Goal: Information Seeking & Learning: Learn about a topic

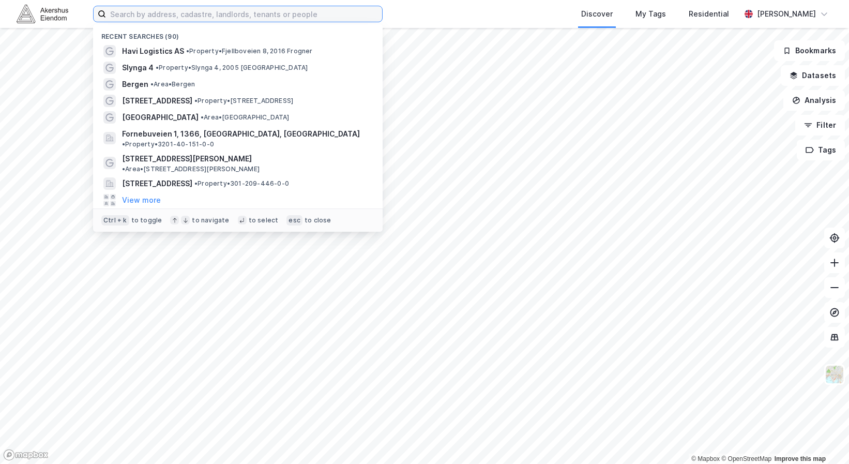
click at [199, 16] on input at bounding box center [244, 14] width 276 height 16
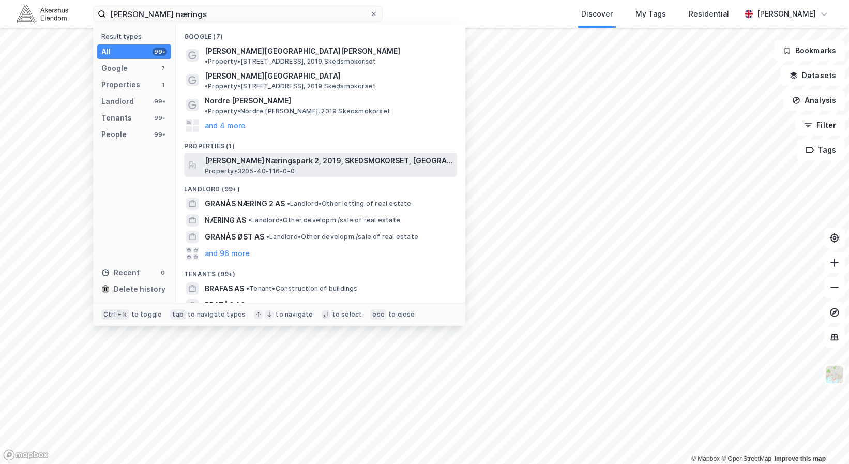
click at [384, 155] on span "[PERSON_NAME] Næringspark 2, 2019, SKEDSMOKORSET, [GEOGRAPHIC_DATA]" at bounding box center [329, 161] width 248 height 12
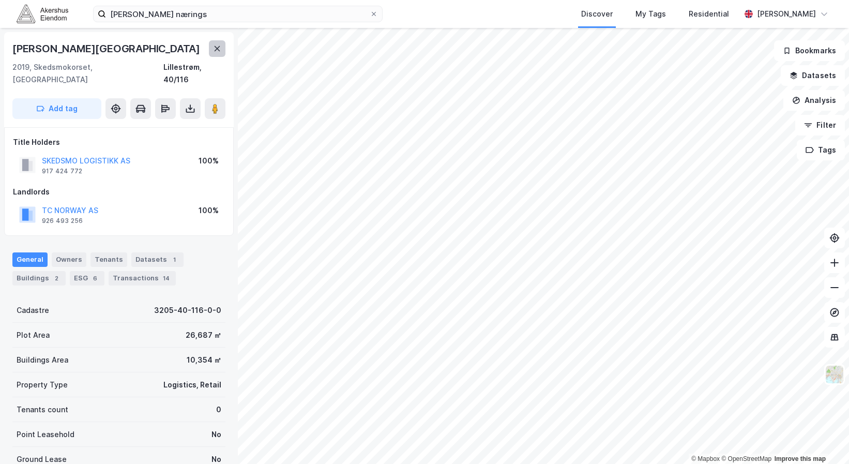
click at [215, 42] on button at bounding box center [217, 48] width 17 height 17
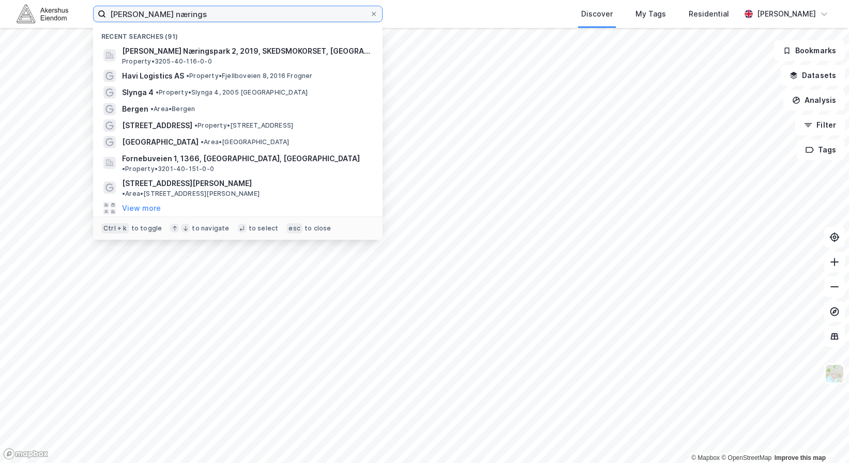
click at [184, 12] on input "[PERSON_NAME] nærings" at bounding box center [238, 14] width 264 height 16
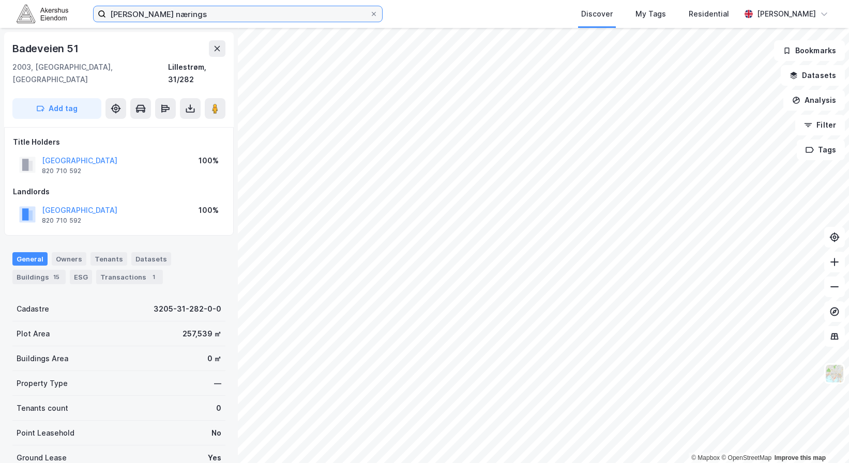
click at [193, 18] on input "[PERSON_NAME] nærings" at bounding box center [238, 14] width 264 height 16
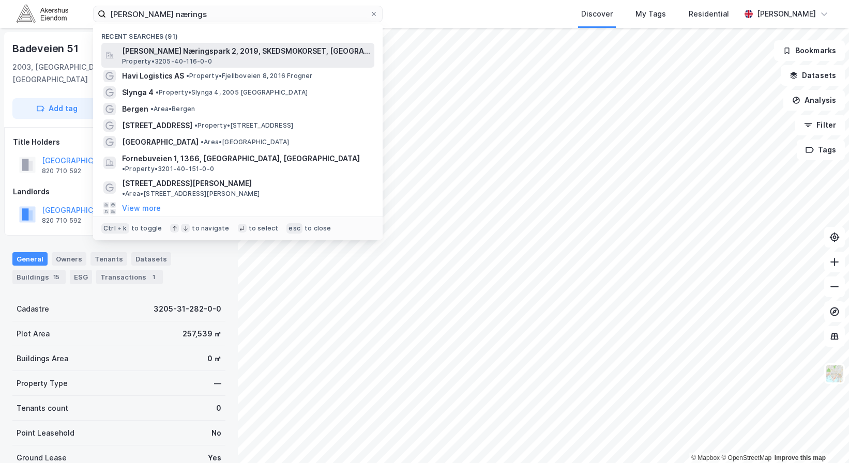
click at [197, 48] on span "[PERSON_NAME] Næringspark 2, 2019, SKEDSMOKORSET, [GEOGRAPHIC_DATA]" at bounding box center [246, 51] width 248 height 12
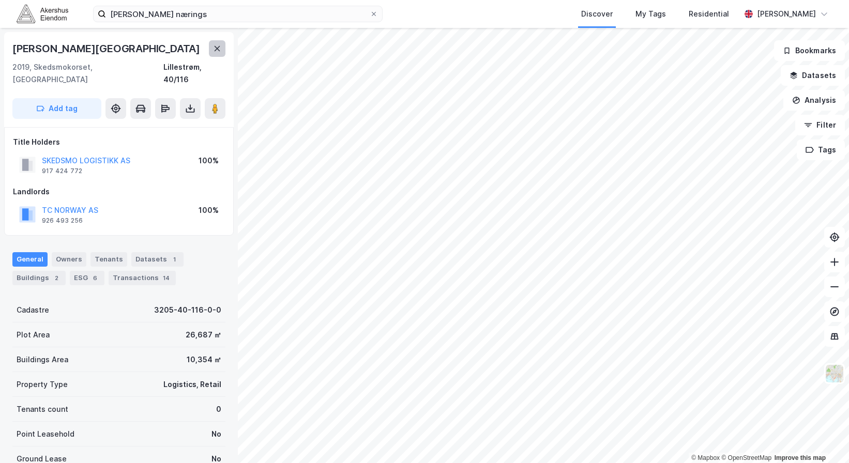
click at [213, 50] on icon at bounding box center [217, 48] width 8 height 8
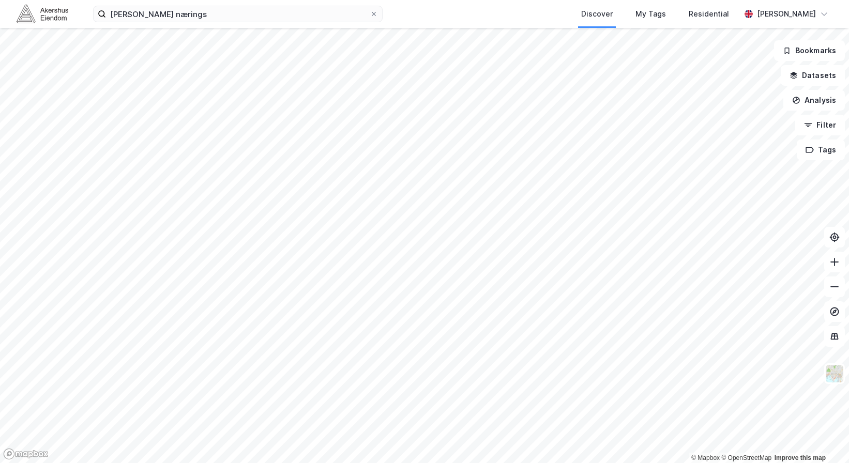
click at [176, 23] on div "[PERSON_NAME] nærings Discover My Tags Residential [PERSON_NAME]" at bounding box center [424, 14] width 849 height 28
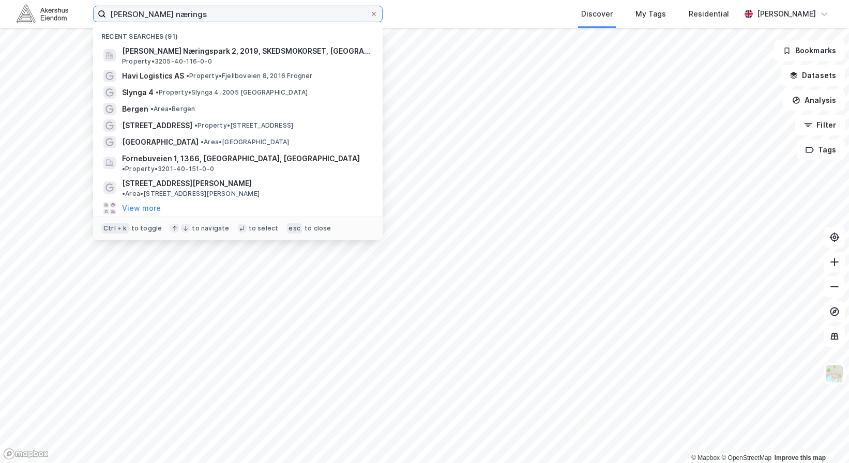
drag, startPoint x: 176, startPoint y: 18, endPoint x: 73, endPoint y: 14, distance: 102.4
click at [75, 14] on div "[PERSON_NAME] nærings Recent searches (91) [PERSON_NAME] Næringspark 2, 2019, S…" at bounding box center [424, 14] width 849 height 28
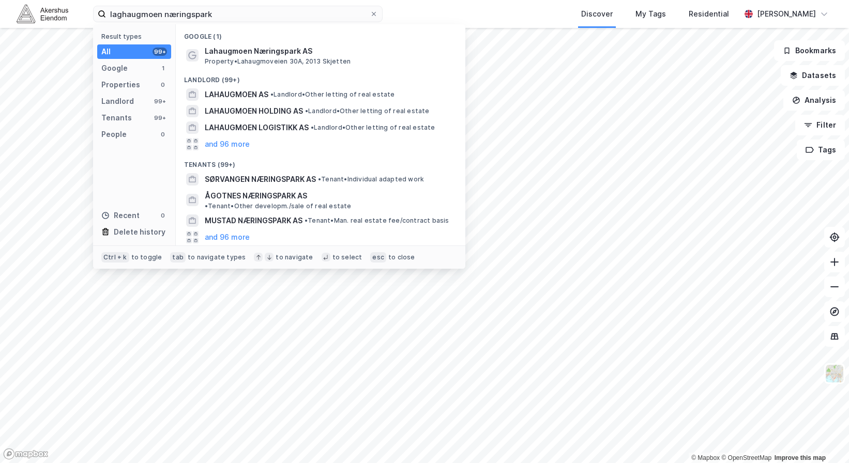
click at [295, 83] on div "Landlord (99+)" at bounding box center [320, 77] width 289 height 19
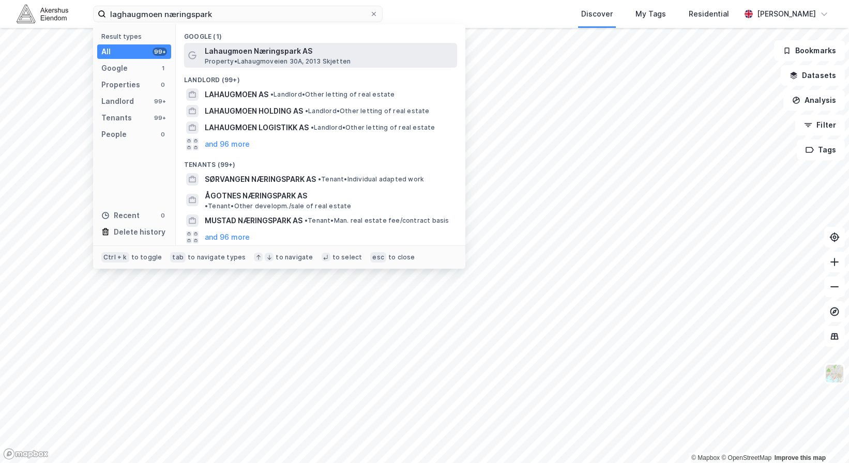
click at [311, 54] on span "Lahaugmoen Næringspark AS" at bounding box center [329, 51] width 248 height 12
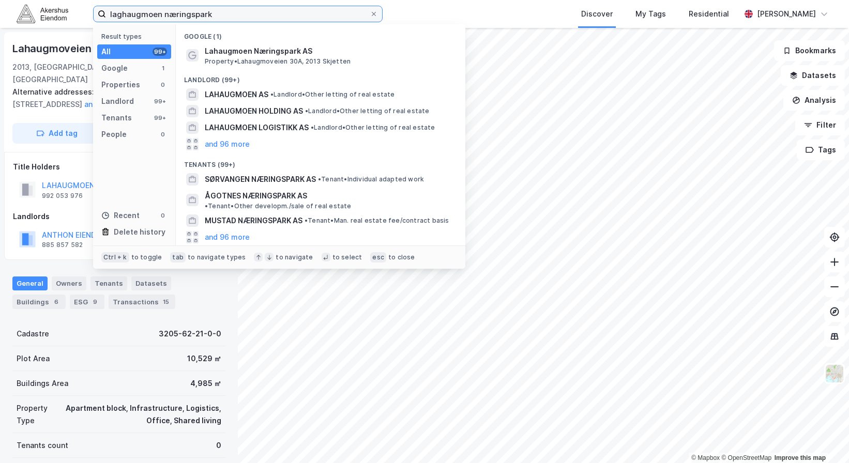
drag, startPoint x: 229, startPoint y: 20, endPoint x: 60, endPoint y: 27, distance: 169.2
click at [60, 24] on div "laghaugmoen næringspark Result types All 99+ Google 1 Properties 0 Landlord 99+…" at bounding box center [424, 14] width 849 height 28
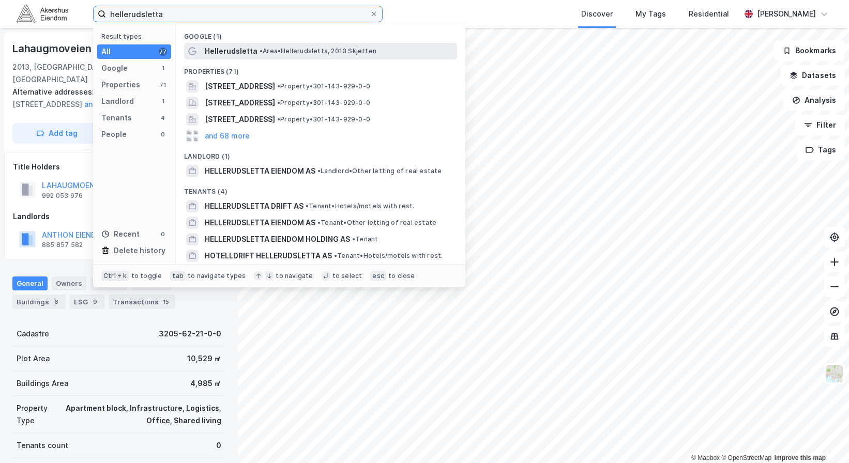
type input "hellerudsletta"
click at [308, 51] on span "• Area • Hellerudsletta, 2013 Skjetten" at bounding box center [318, 51] width 117 height 8
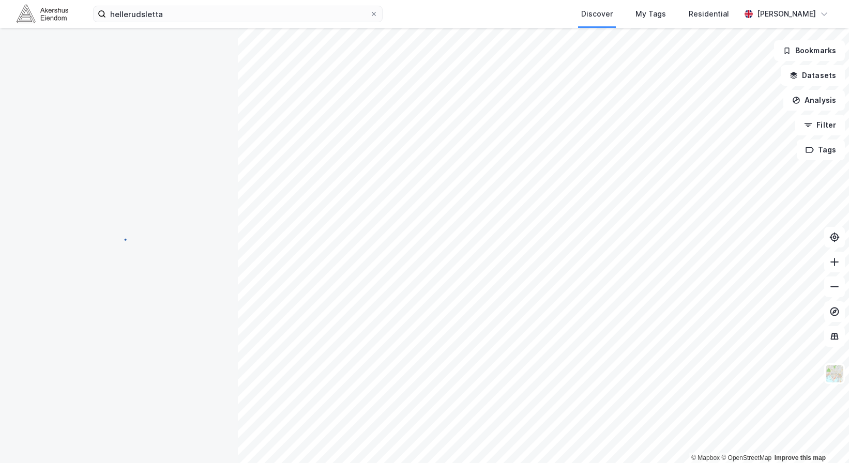
scroll to position [2, 0]
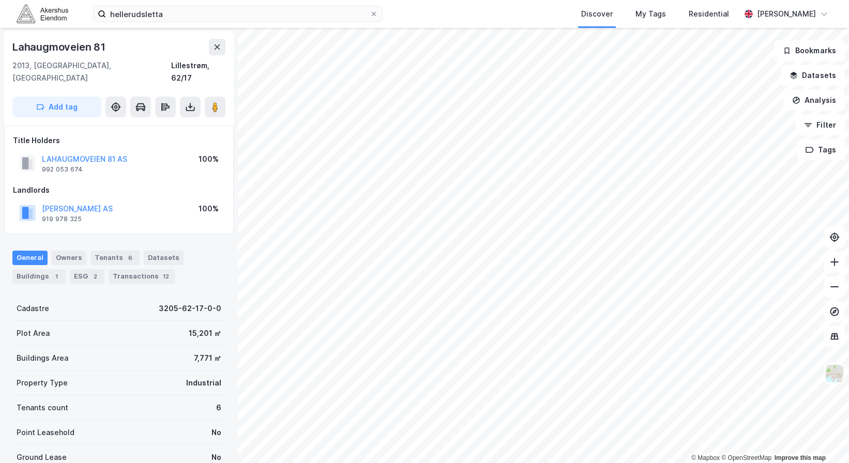
scroll to position [2, 0]
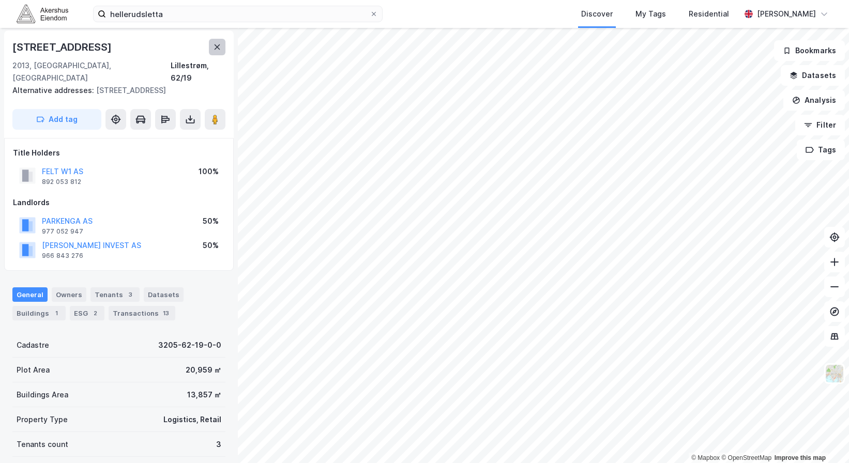
click at [223, 47] on button at bounding box center [217, 47] width 17 height 17
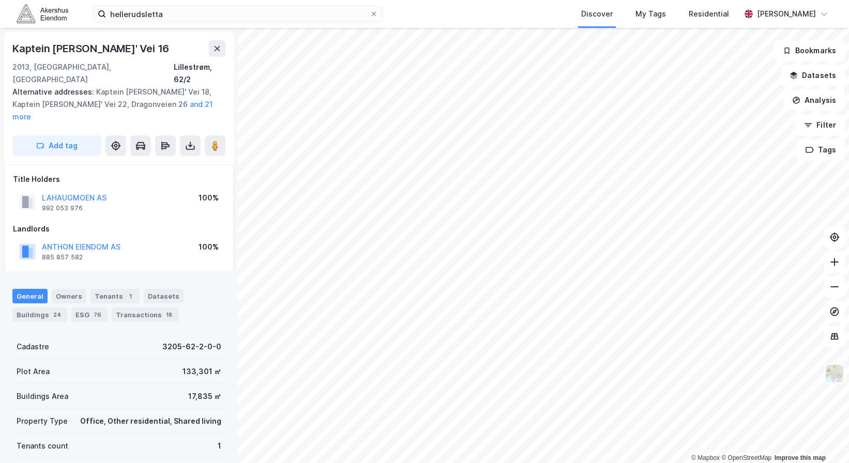
scroll to position [2, 0]
click at [219, 51] on button at bounding box center [217, 47] width 17 height 17
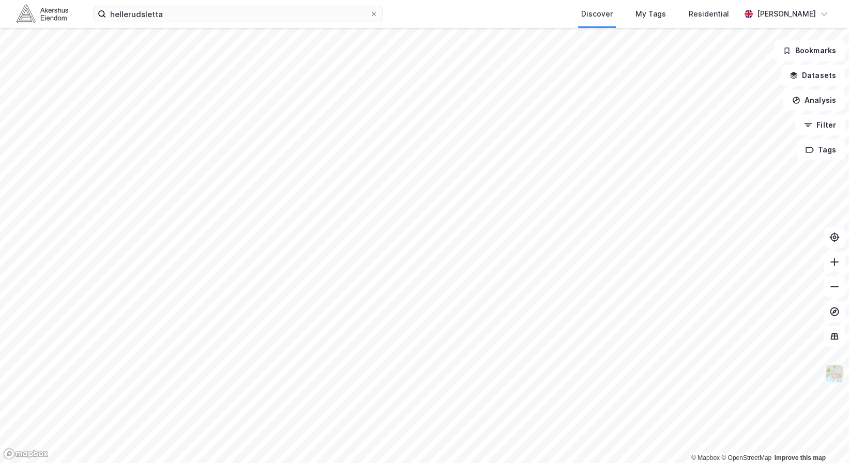
click at [836, 378] on img at bounding box center [835, 374] width 20 height 20
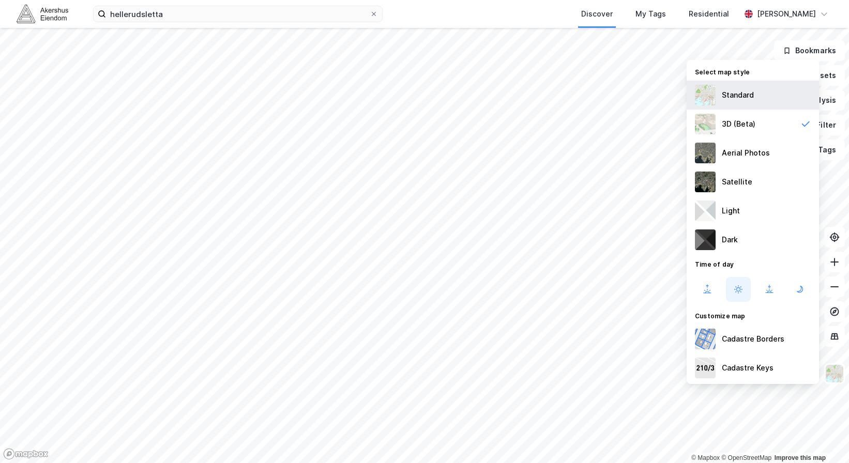
click at [758, 103] on div "Standard" at bounding box center [752, 95] width 132 height 29
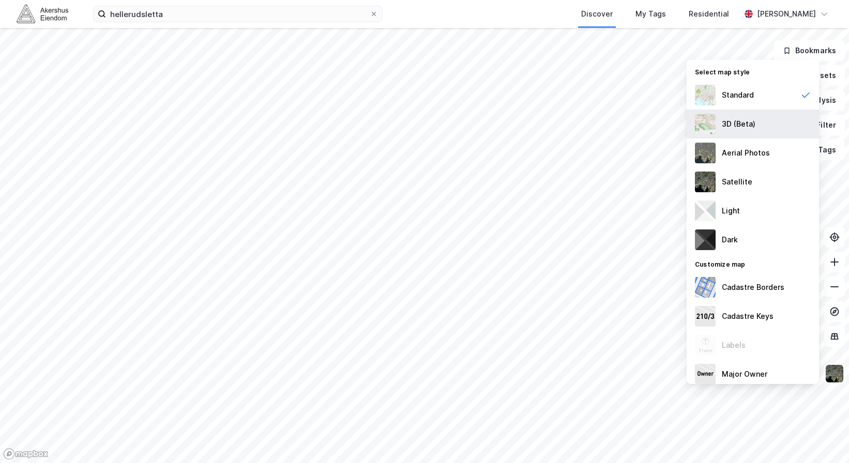
click at [746, 131] on div "3D (Beta)" at bounding box center [752, 124] width 132 height 29
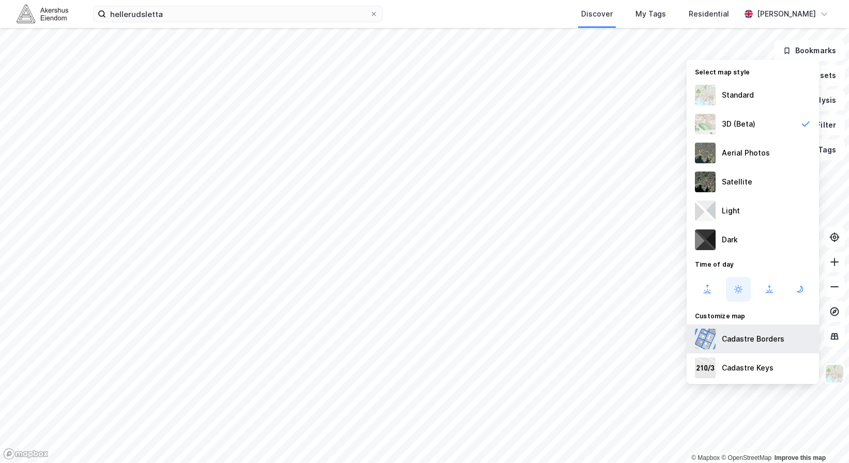
click at [748, 345] on div "Cadastre Borders" at bounding box center [753, 339] width 63 height 12
click at [750, 342] on div "Cadastre Borders" at bounding box center [753, 339] width 63 height 12
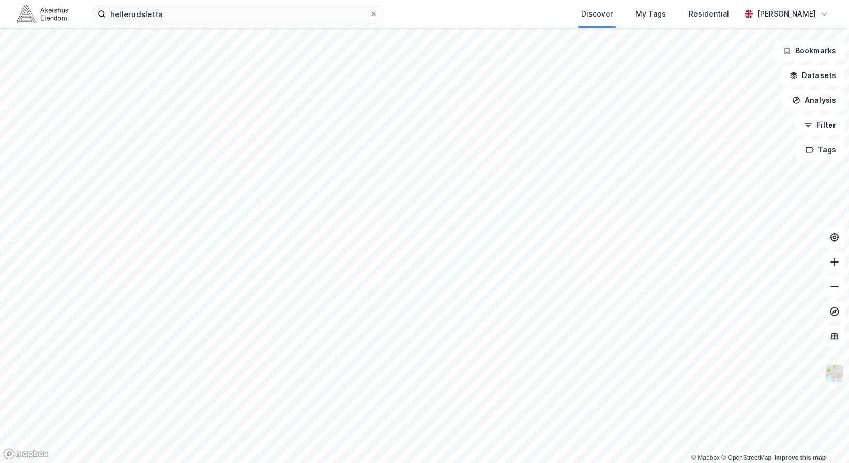
click at [841, 379] on img at bounding box center [835, 374] width 20 height 20
click at [834, 332] on icon at bounding box center [834, 336] width 10 height 10
click at [838, 340] on icon at bounding box center [834, 336] width 10 height 10
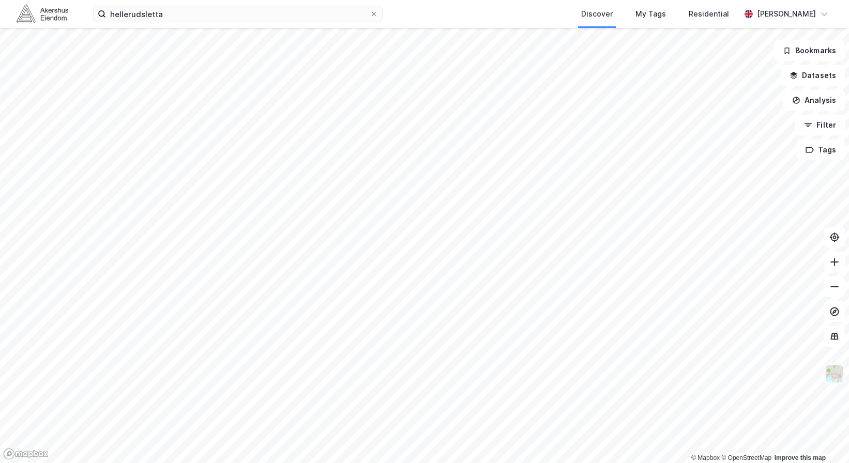
click at [831, 378] on img at bounding box center [835, 374] width 20 height 20
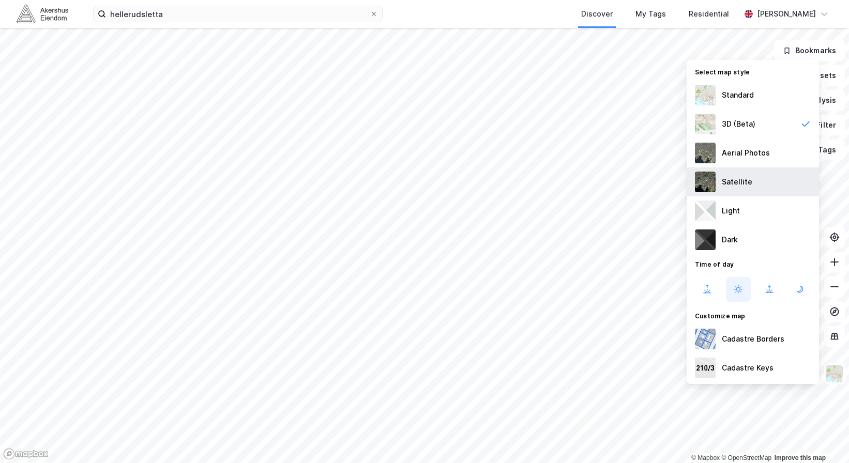
click at [744, 191] on div "Satellite" at bounding box center [752, 181] width 132 height 29
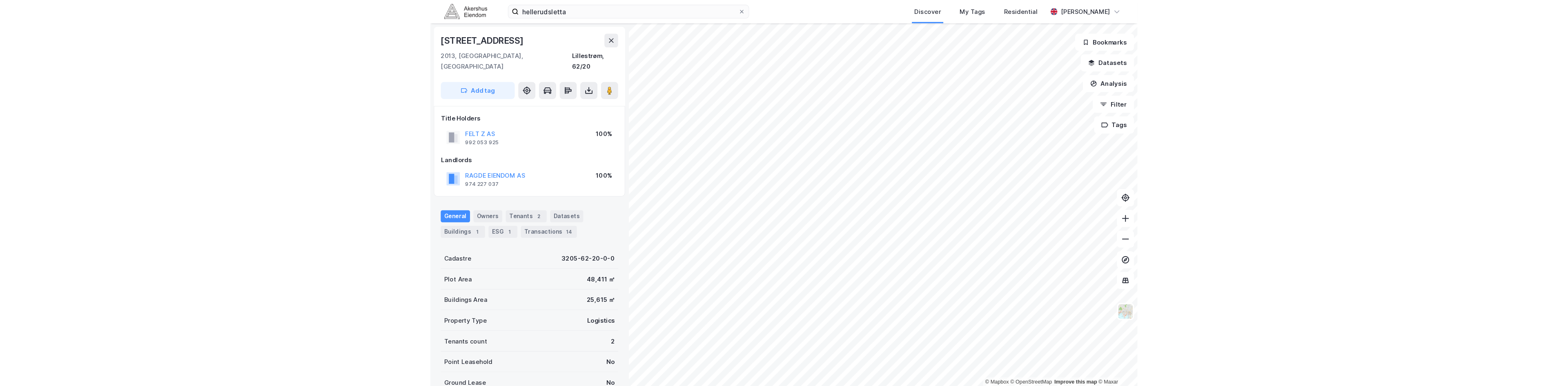
scroll to position [2, 0]
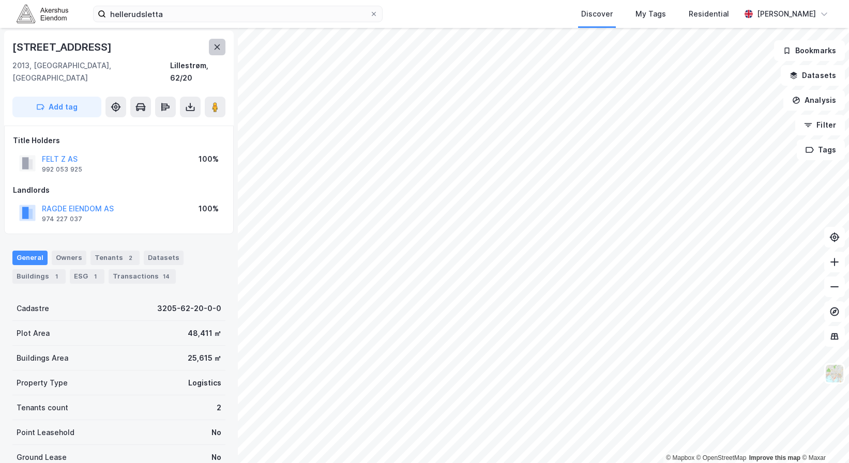
click at [220, 48] on icon at bounding box center [217, 47] width 8 height 8
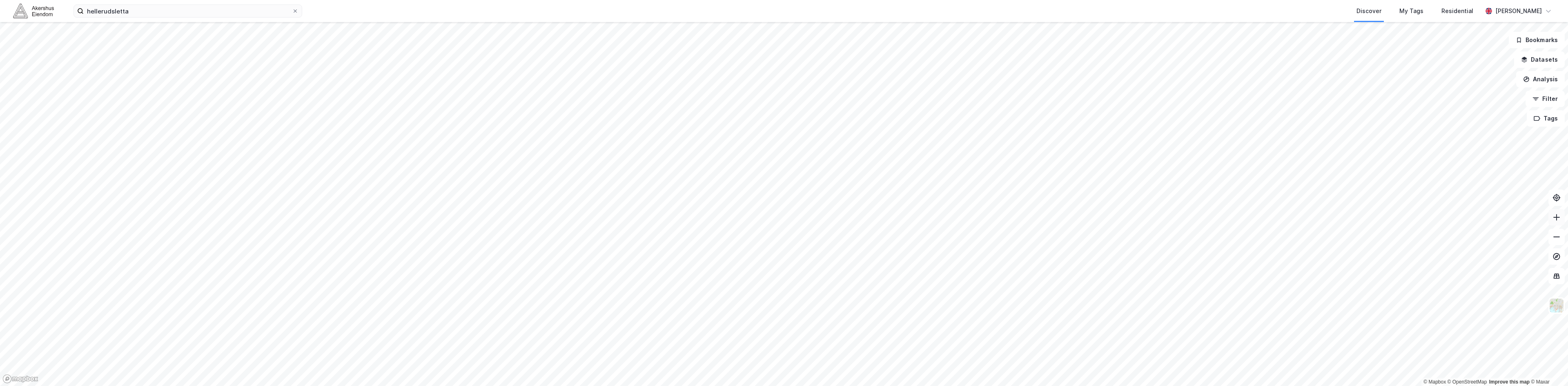
click at [670, 219] on button at bounding box center [1556, 217] width 17 height 17
